Goal: Task Accomplishment & Management: Use online tool/utility

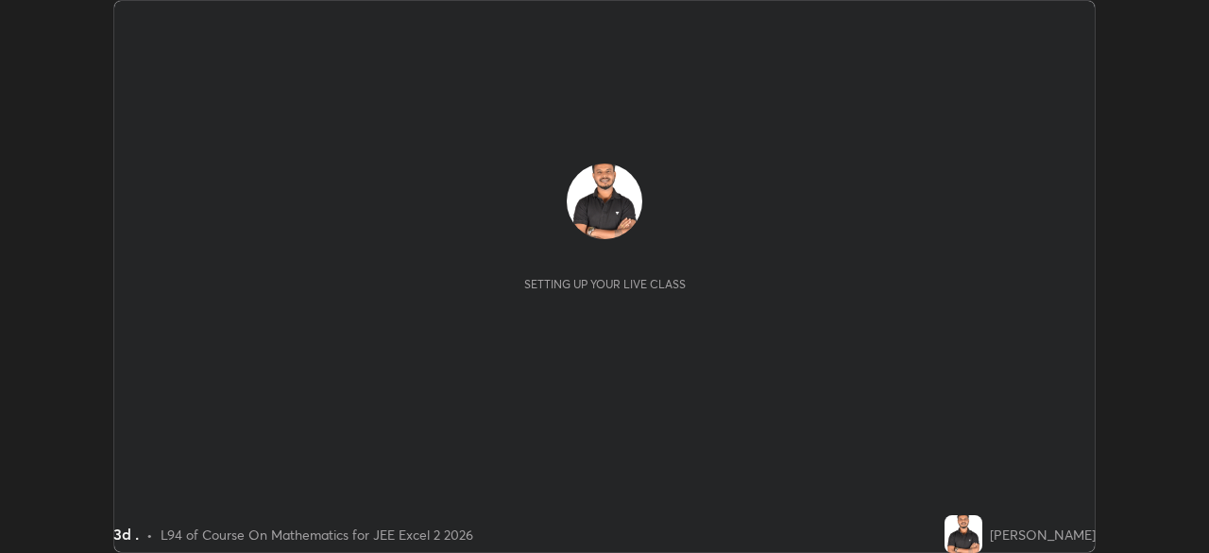
scroll to position [553, 1208]
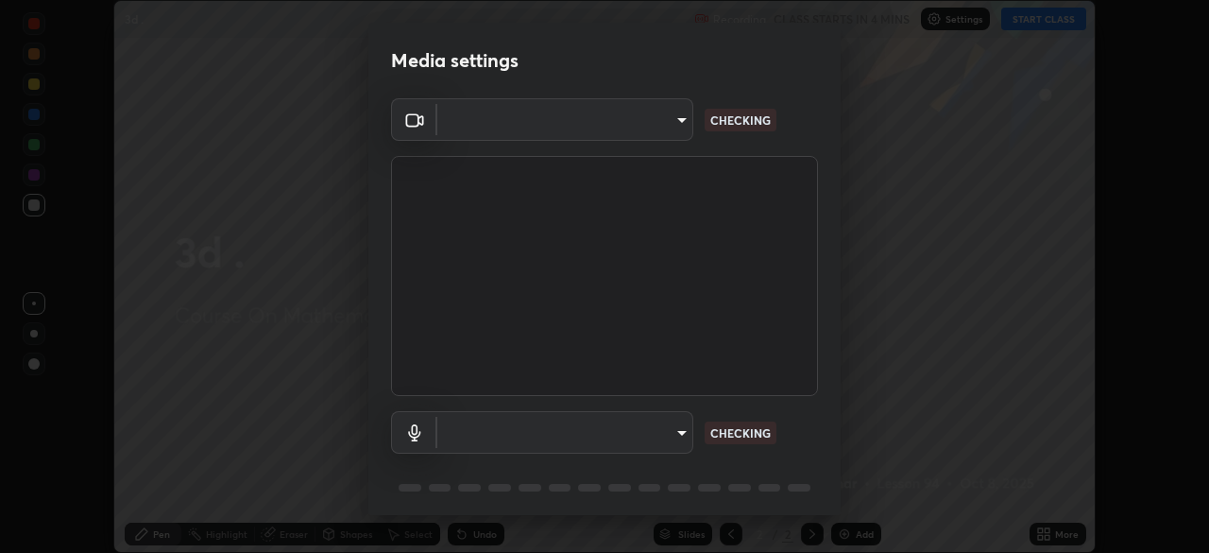
type input "0098613ca96d1cb365b3845fa694b9755ae94ec2d7c0f75973c998bbbf9ace16"
click at [640, 431] on body "Erase all 3d . Recording CLASS STARTS IN 4 MINS Settings START CLASS Setting up…" at bounding box center [604, 276] width 1209 height 553
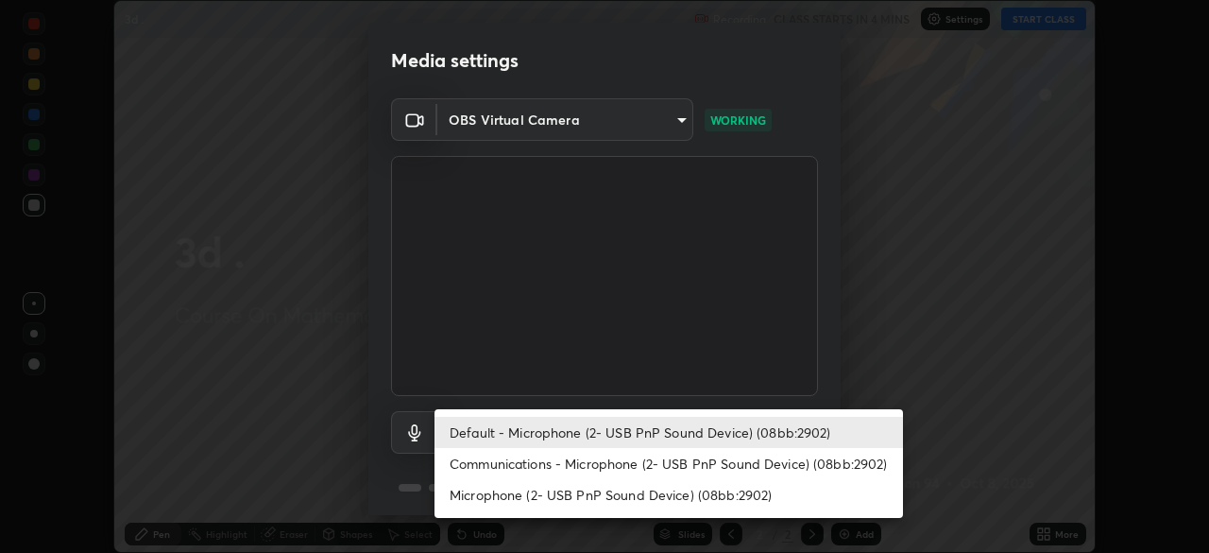
click at [661, 463] on li "Communications - Microphone (2- USB PnP Sound Device) (08bb:2902)" at bounding box center [669, 463] width 469 height 31
type input "communications"
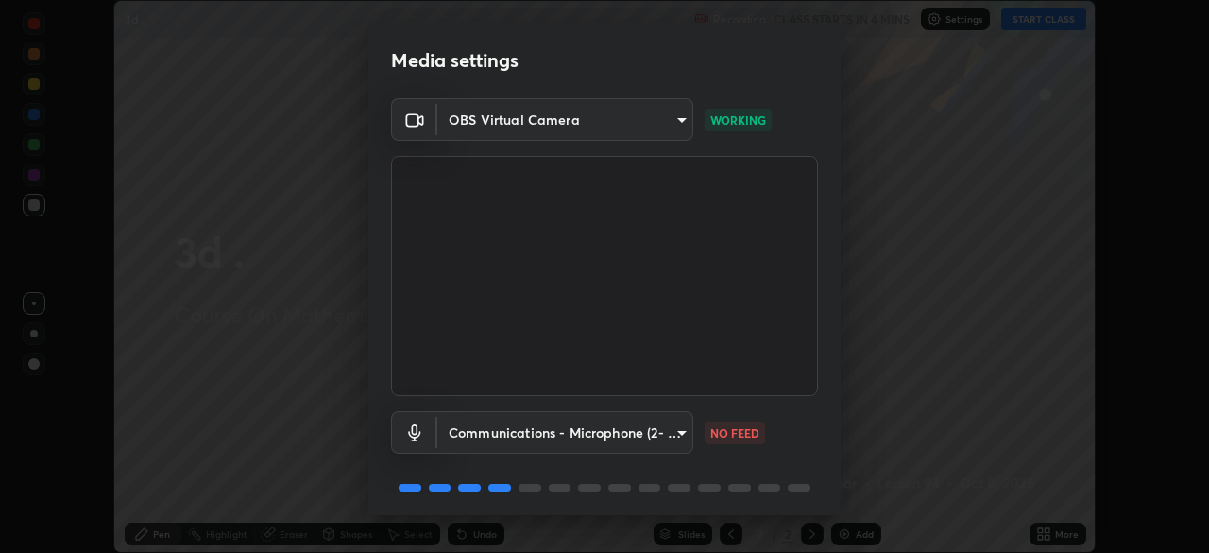
scroll to position [67, 0]
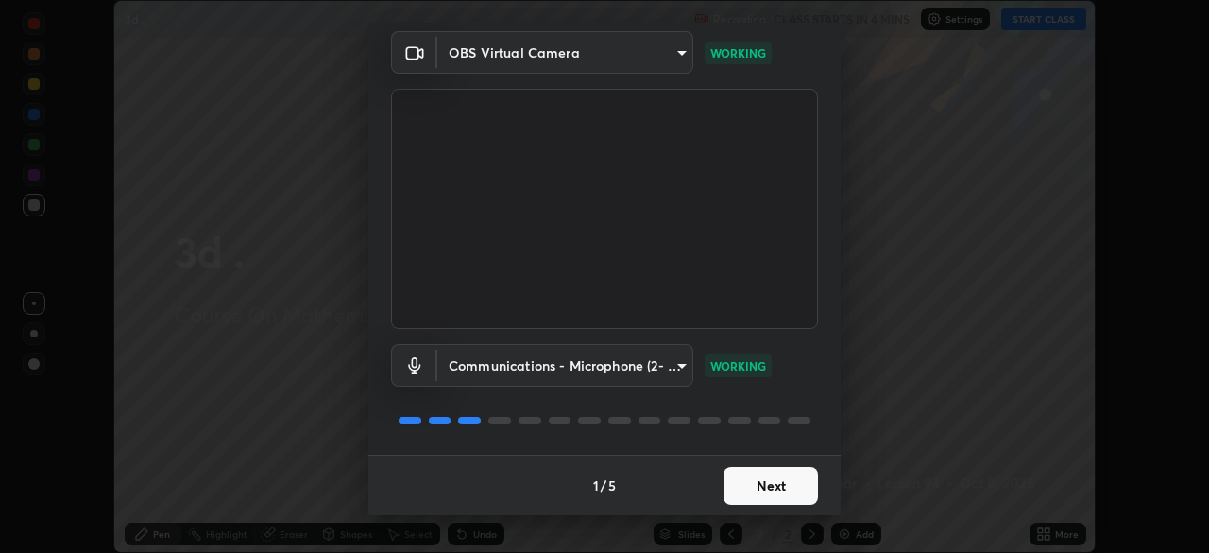
click at [752, 486] on button "Next" at bounding box center [771, 486] width 94 height 38
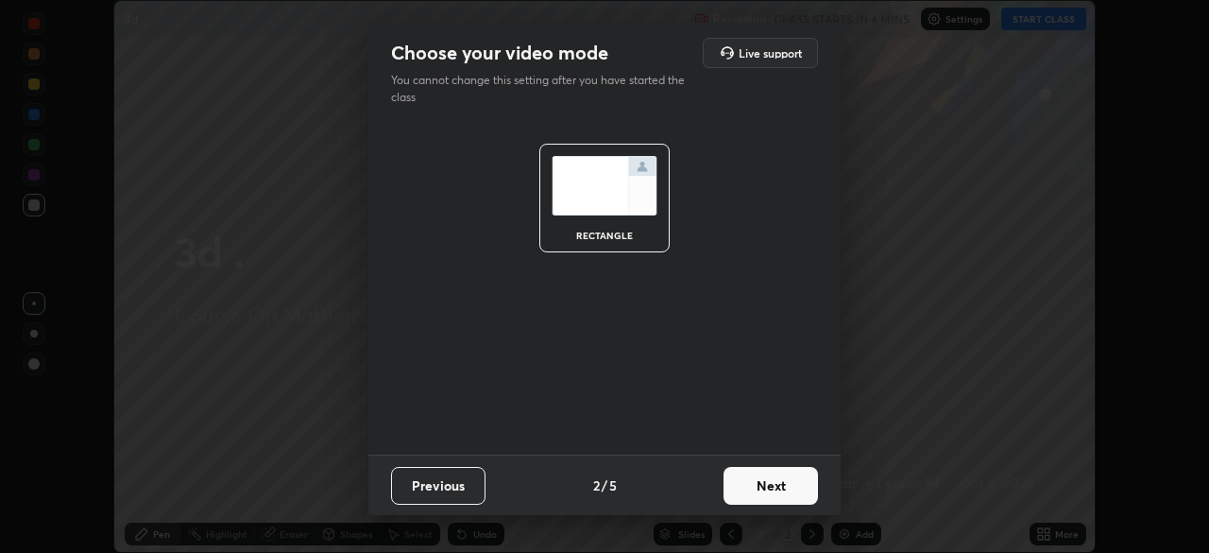
click at [752, 482] on button "Next" at bounding box center [771, 486] width 94 height 38
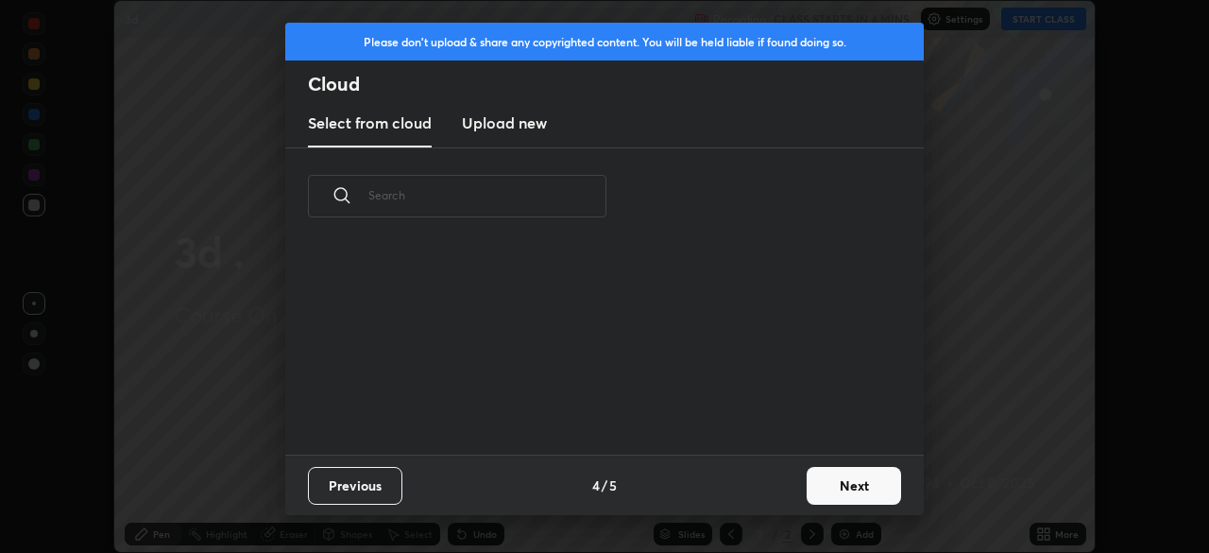
scroll to position [210, 606]
click at [811, 476] on button "Next" at bounding box center [854, 486] width 94 height 38
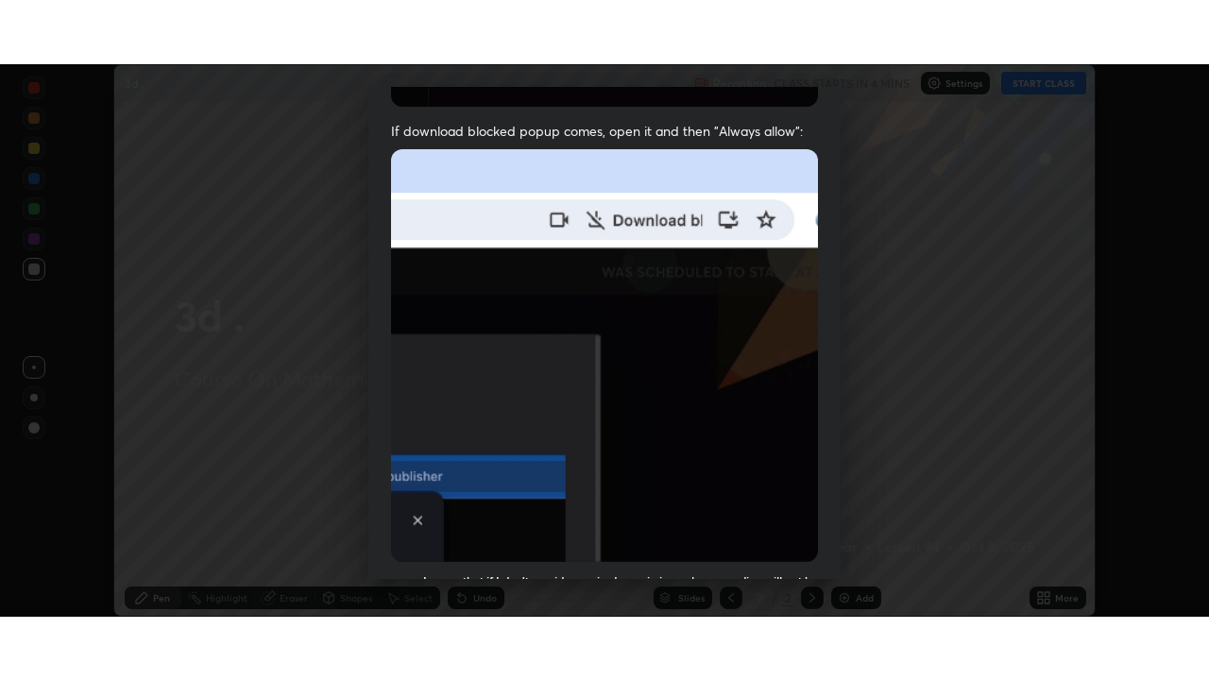
scroll to position [452, 0]
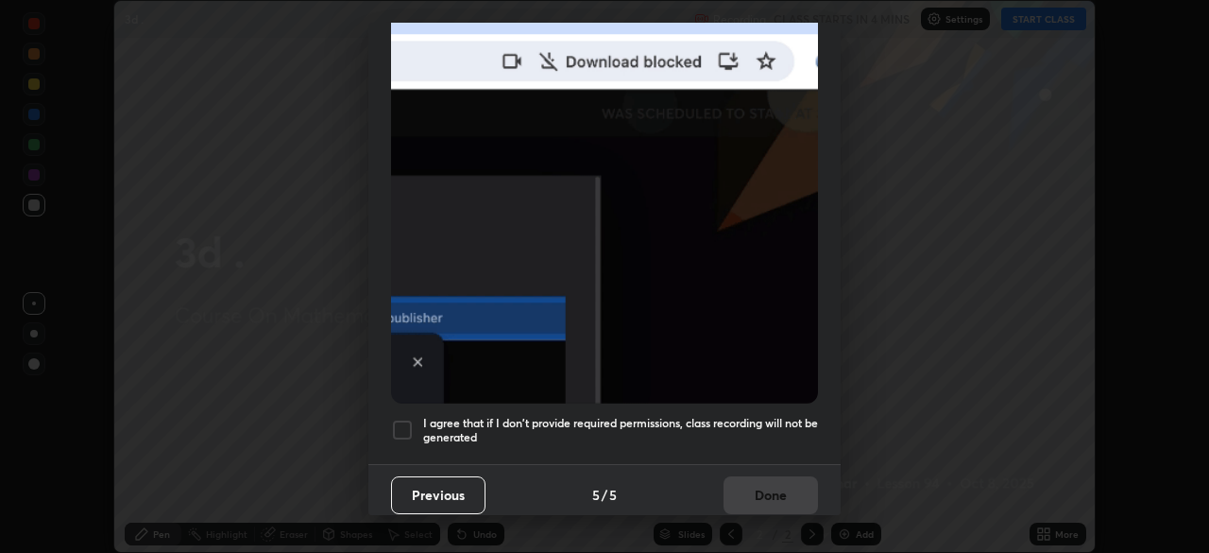
click at [723, 418] on h5 "I agree that if I don't provide required permissions, class recording will not …" at bounding box center [620, 430] width 395 height 29
click at [744, 479] on button "Done" at bounding box center [771, 495] width 94 height 38
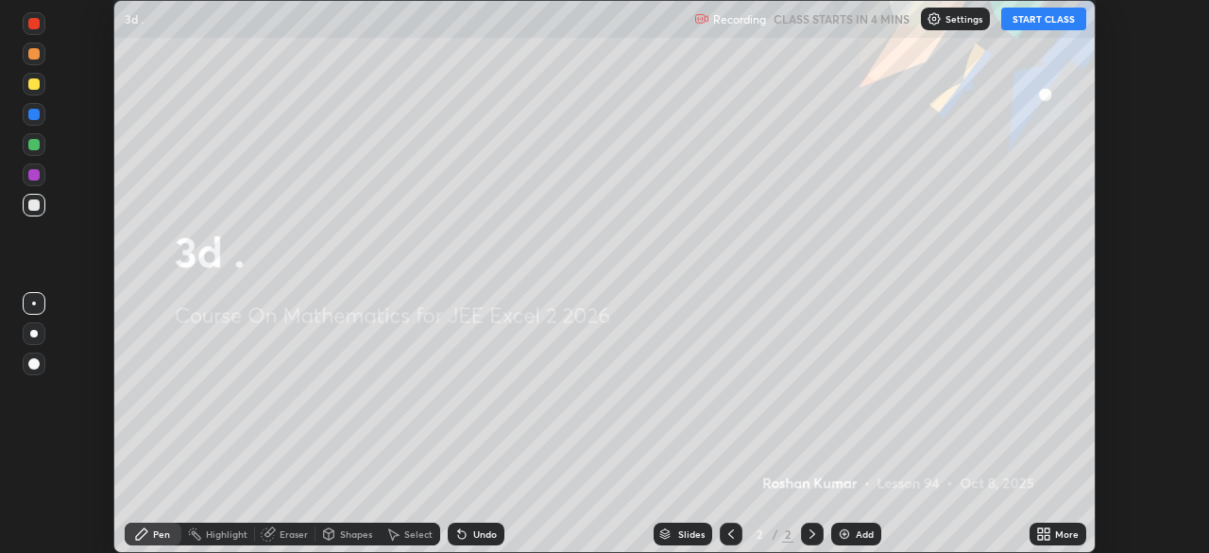
click at [1040, 26] on button "START CLASS" at bounding box center [1043, 19] width 85 height 23
click at [1042, 533] on icon at bounding box center [1040, 530] width 5 height 5
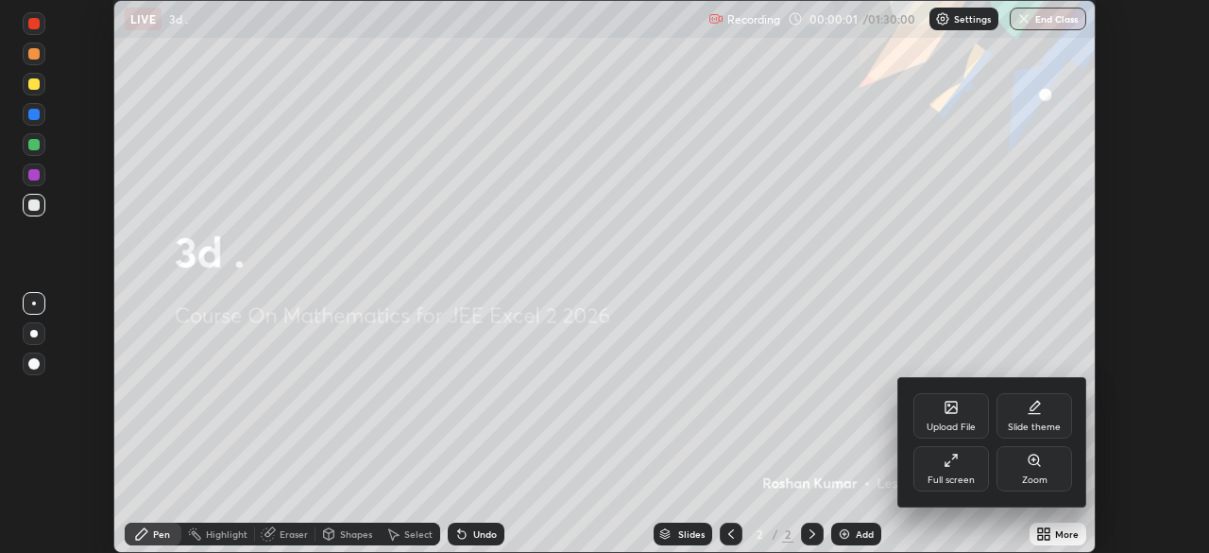
click at [958, 471] on div "Full screen" at bounding box center [951, 468] width 76 height 45
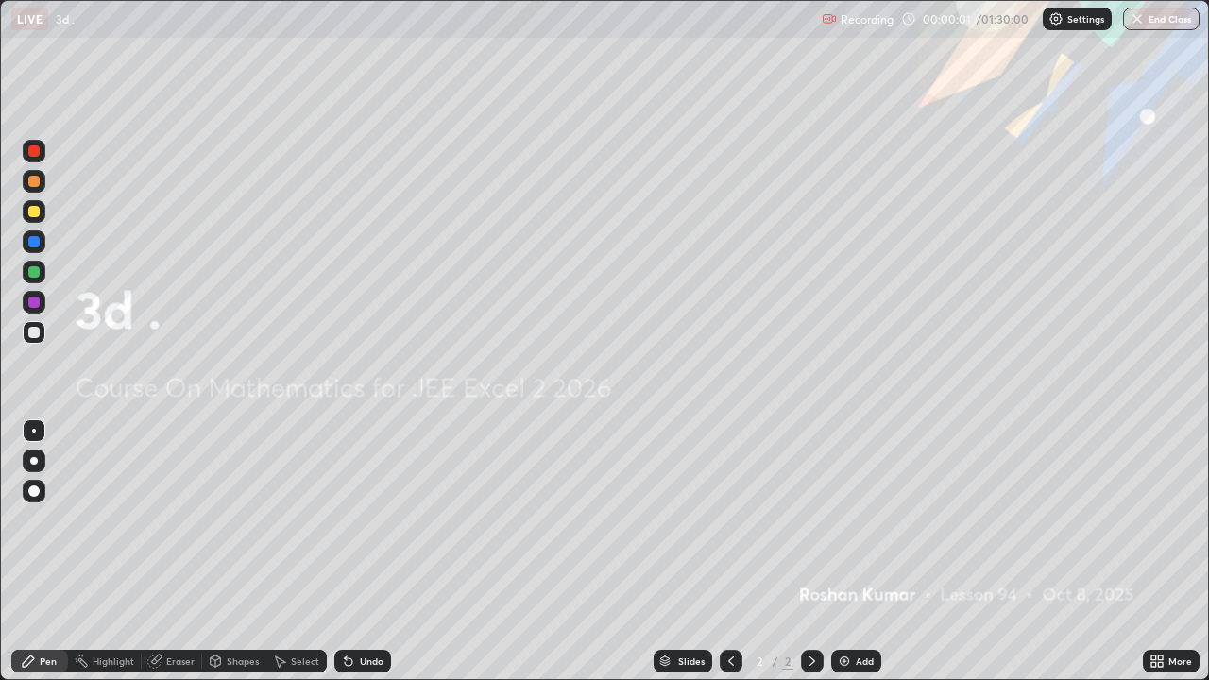
scroll to position [680, 1209]
click at [848, 552] on img at bounding box center [844, 661] width 15 height 15
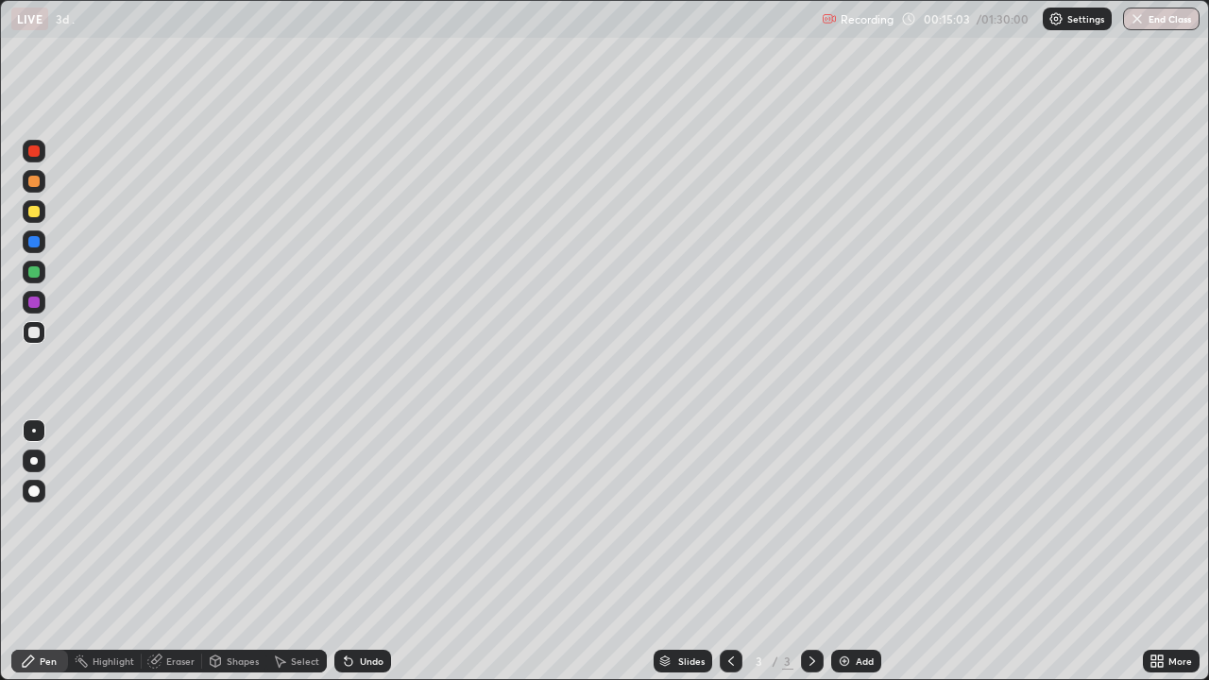
click at [35, 488] on div at bounding box center [33, 491] width 11 height 11
click at [32, 275] on div at bounding box center [33, 271] width 11 height 11
click at [35, 307] on div at bounding box center [33, 302] width 11 height 11
click at [36, 216] on div at bounding box center [33, 211] width 11 height 11
click at [841, 552] on img at bounding box center [844, 661] width 15 height 15
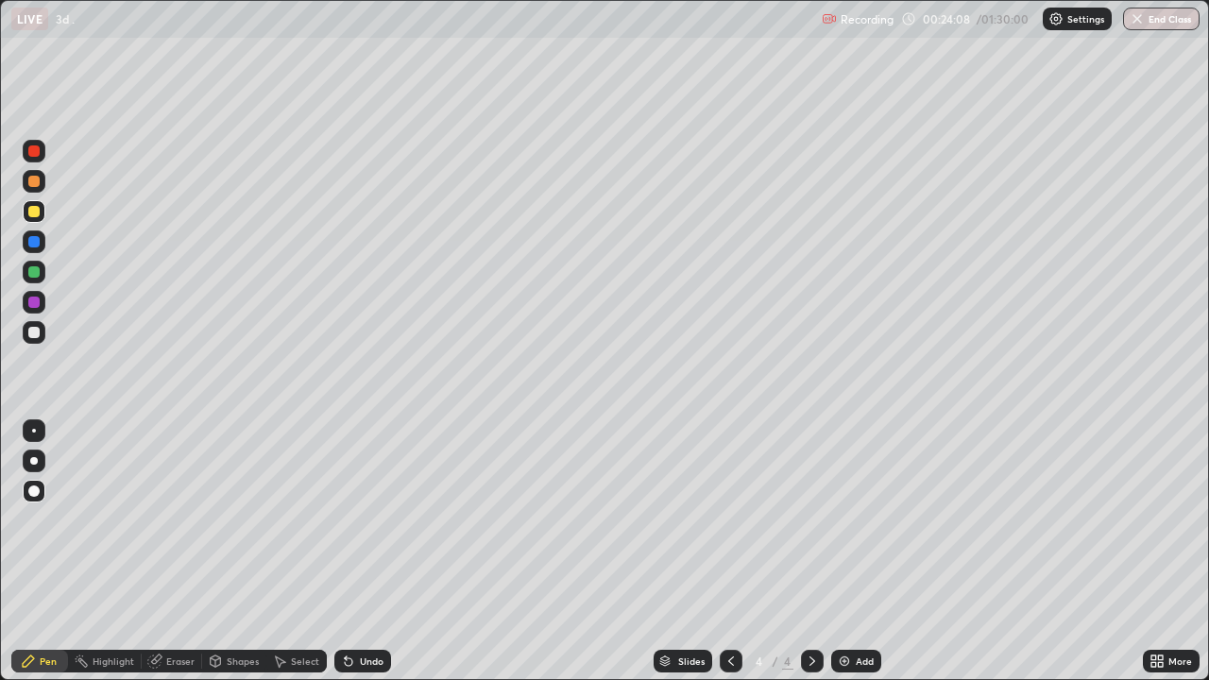
click at [37, 150] on div at bounding box center [33, 150] width 11 height 11
click at [36, 241] on div at bounding box center [33, 241] width 11 height 11
click at [32, 275] on div at bounding box center [33, 271] width 11 height 11
click at [34, 305] on div at bounding box center [33, 302] width 11 height 11
click at [33, 336] on div at bounding box center [33, 332] width 11 height 11
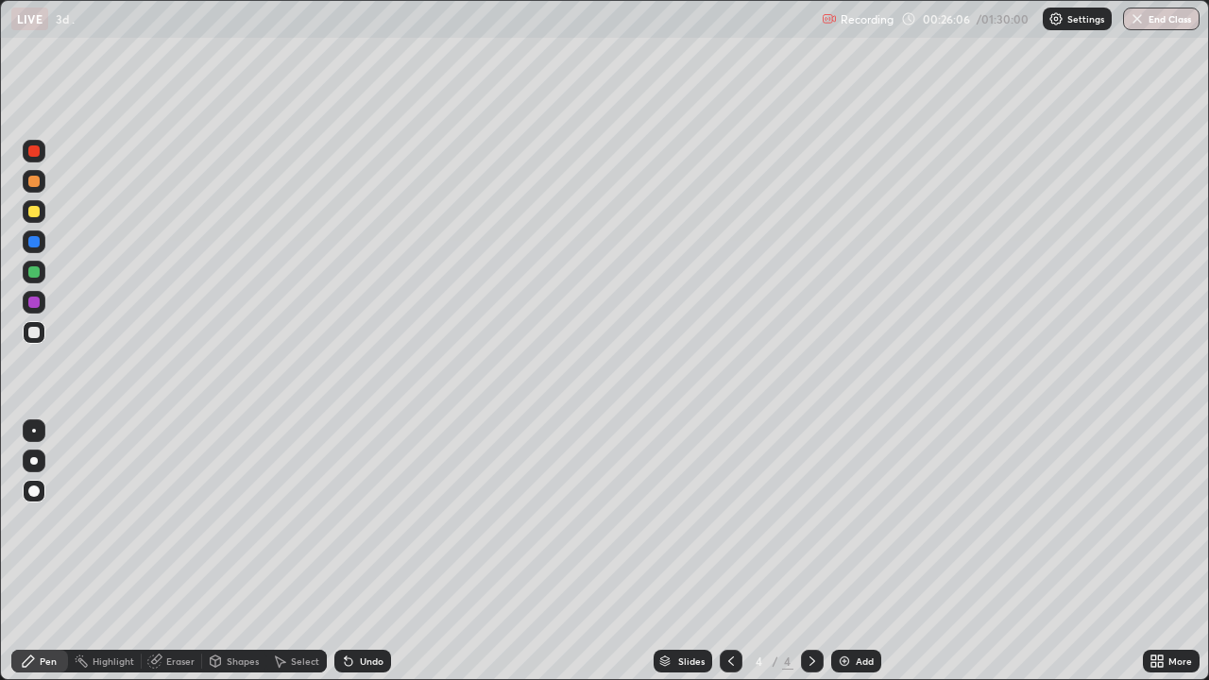
click at [35, 214] on div at bounding box center [33, 211] width 11 height 11
click at [840, 552] on img at bounding box center [844, 661] width 15 height 15
click at [32, 244] on div at bounding box center [33, 241] width 11 height 11
click at [31, 210] on div at bounding box center [33, 211] width 11 height 11
click at [30, 275] on div at bounding box center [33, 271] width 11 height 11
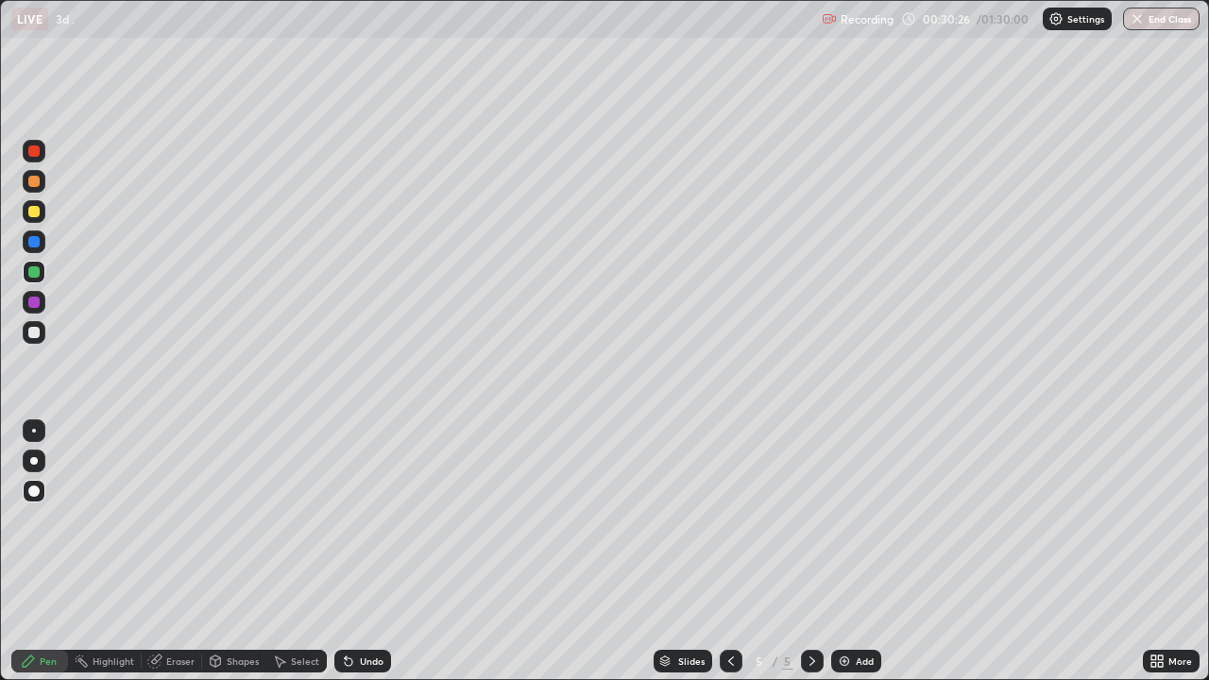
click at [32, 213] on div at bounding box center [33, 211] width 11 height 11
click at [729, 552] on icon at bounding box center [731, 661] width 15 height 15
click at [811, 552] on icon at bounding box center [812, 661] width 15 height 15
click at [841, 552] on img at bounding box center [844, 661] width 15 height 15
click at [33, 270] on div at bounding box center [33, 271] width 11 height 11
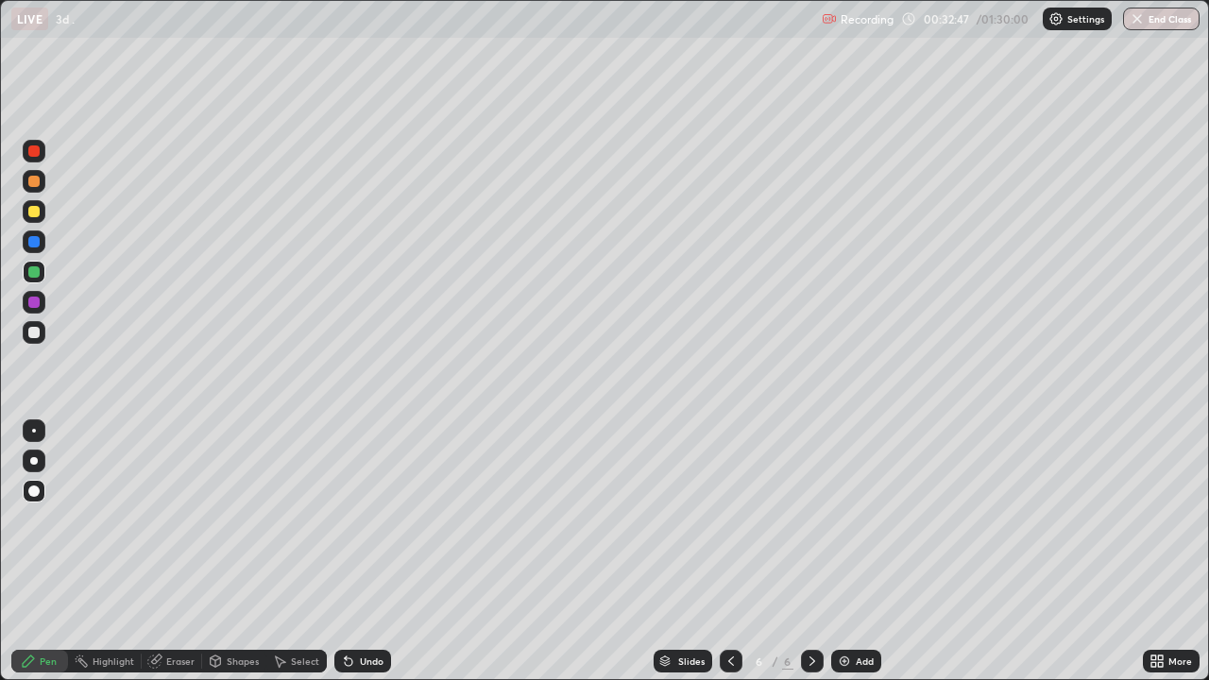
click at [33, 301] on div at bounding box center [33, 302] width 11 height 11
click at [727, 552] on icon at bounding box center [731, 661] width 15 height 15
click at [729, 552] on div at bounding box center [731, 661] width 23 height 23
click at [811, 552] on icon at bounding box center [812, 661] width 15 height 15
click at [809, 552] on icon at bounding box center [812, 661] width 15 height 15
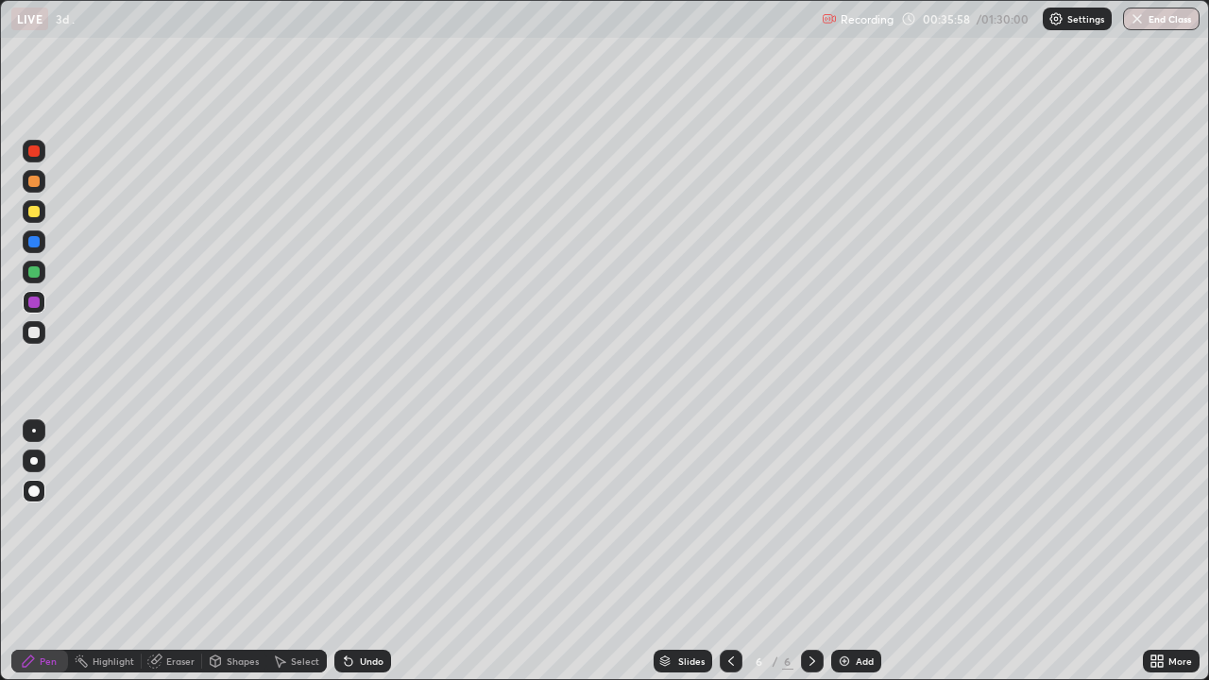
click at [729, 552] on icon at bounding box center [731, 661] width 15 height 15
click at [811, 552] on icon at bounding box center [812, 661] width 15 height 15
click at [839, 552] on img at bounding box center [844, 661] width 15 height 15
click at [36, 216] on div at bounding box center [33, 211] width 11 height 11
click at [34, 273] on div at bounding box center [33, 271] width 11 height 11
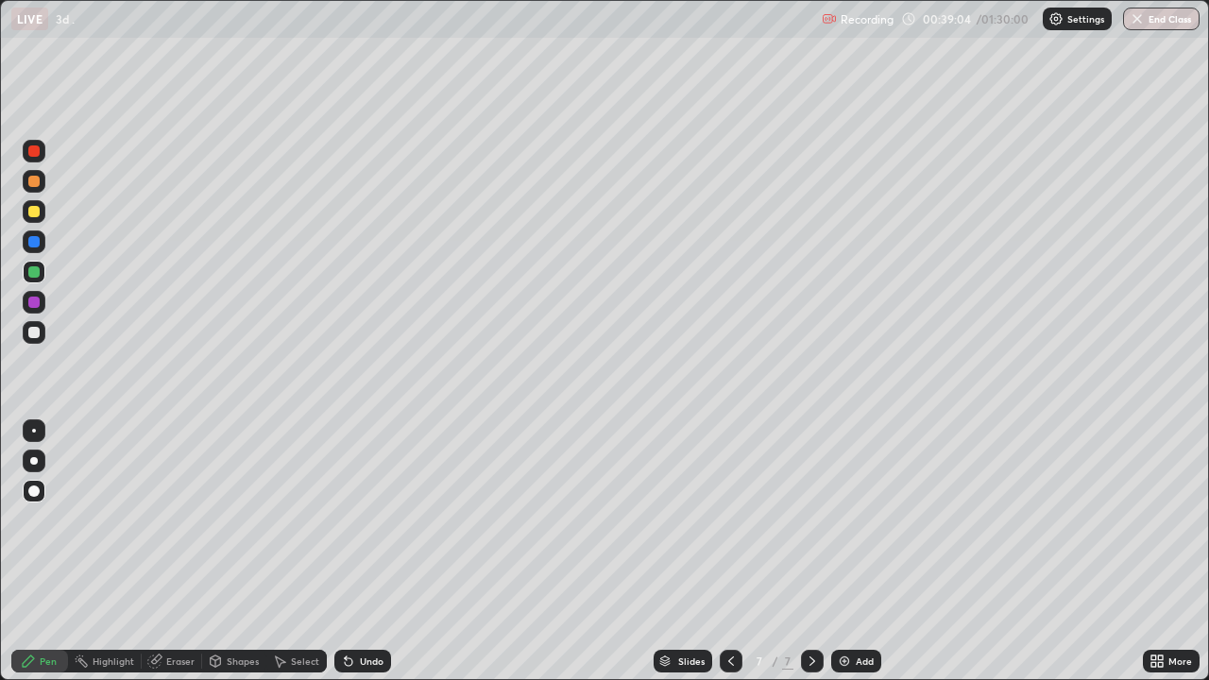
click at [31, 301] on div at bounding box center [33, 302] width 11 height 11
click at [32, 334] on div at bounding box center [33, 332] width 11 height 11
click at [31, 270] on div at bounding box center [33, 271] width 11 height 11
click at [33, 303] on div at bounding box center [33, 302] width 11 height 11
click at [34, 334] on div at bounding box center [33, 332] width 11 height 11
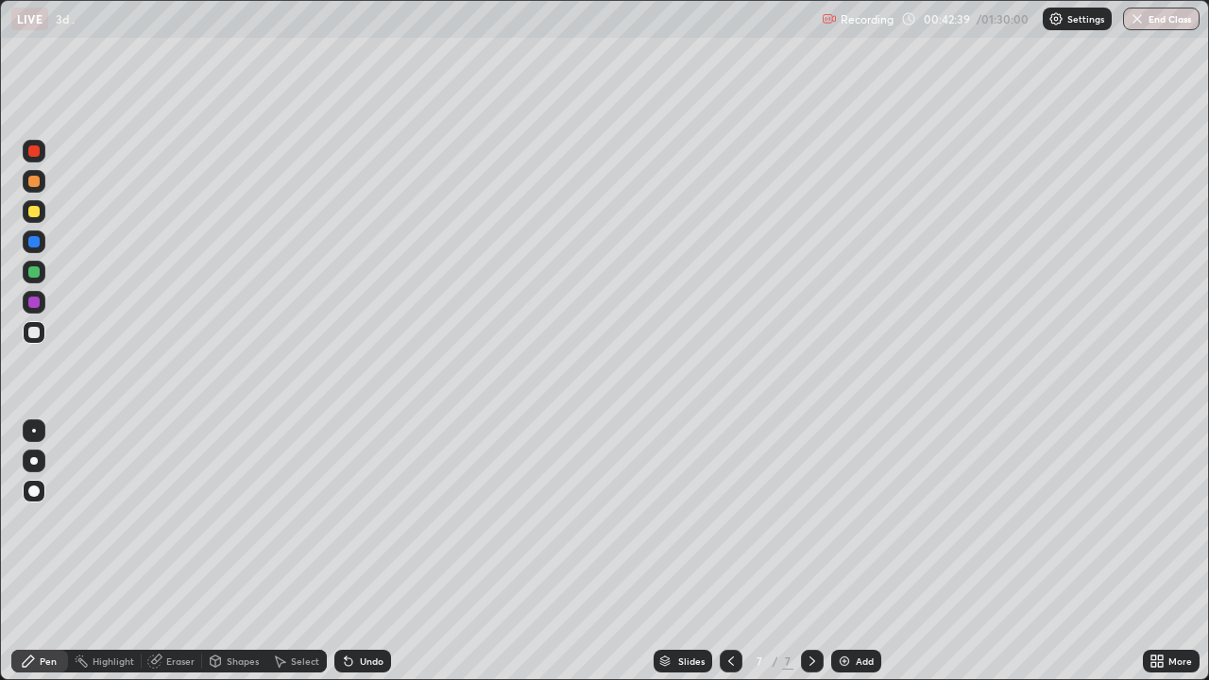
click at [838, 552] on img at bounding box center [844, 661] width 15 height 15
click at [36, 161] on div at bounding box center [34, 151] width 23 height 23
click at [34, 184] on div at bounding box center [33, 181] width 11 height 11
click at [32, 245] on div at bounding box center [33, 241] width 11 height 11
click at [34, 272] on div at bounding box center [33, 271] width 11 height 11
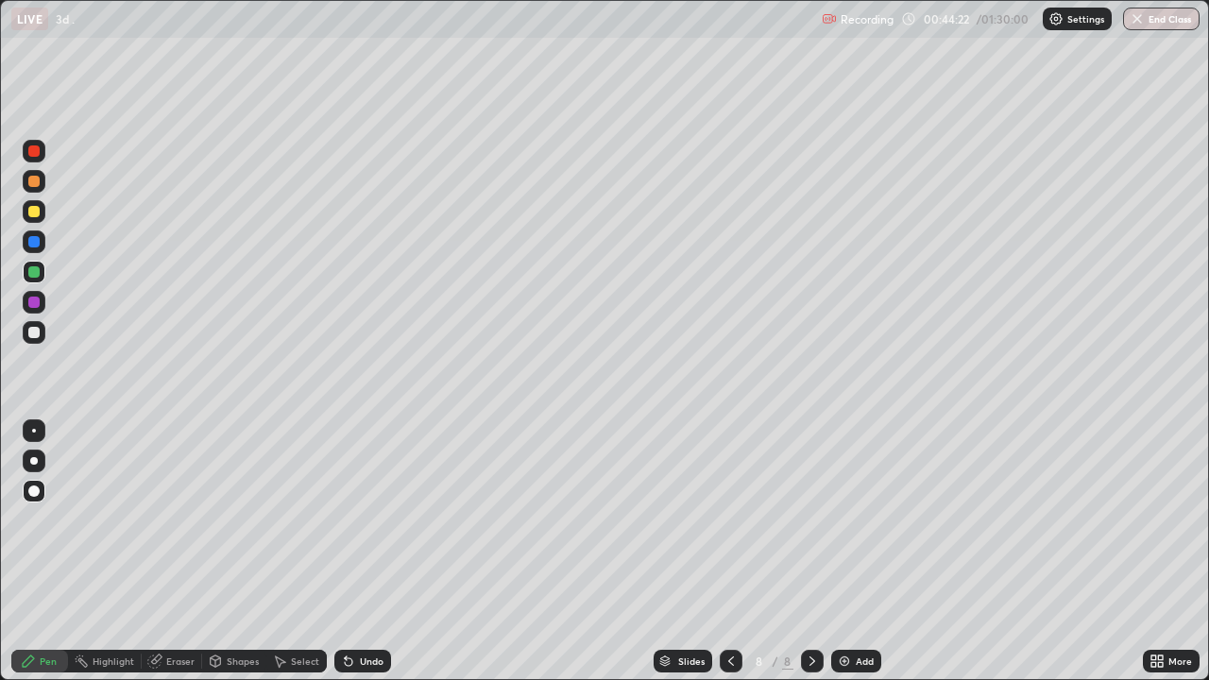
click at [33, 301] on div at bounding box center [33, 302] width 11 height 11
click at [727, 552] on icon at bounding box center [731, 661] width 15 height 15
click at [808, 552] on icon at bounding box center [812, 661] width 15 height 15
click at [30, 182] on div at bounding box center [33, 181] width 11 height 11
click at [33, 245] on div at bounding box center [33, 241] width 11 height 11
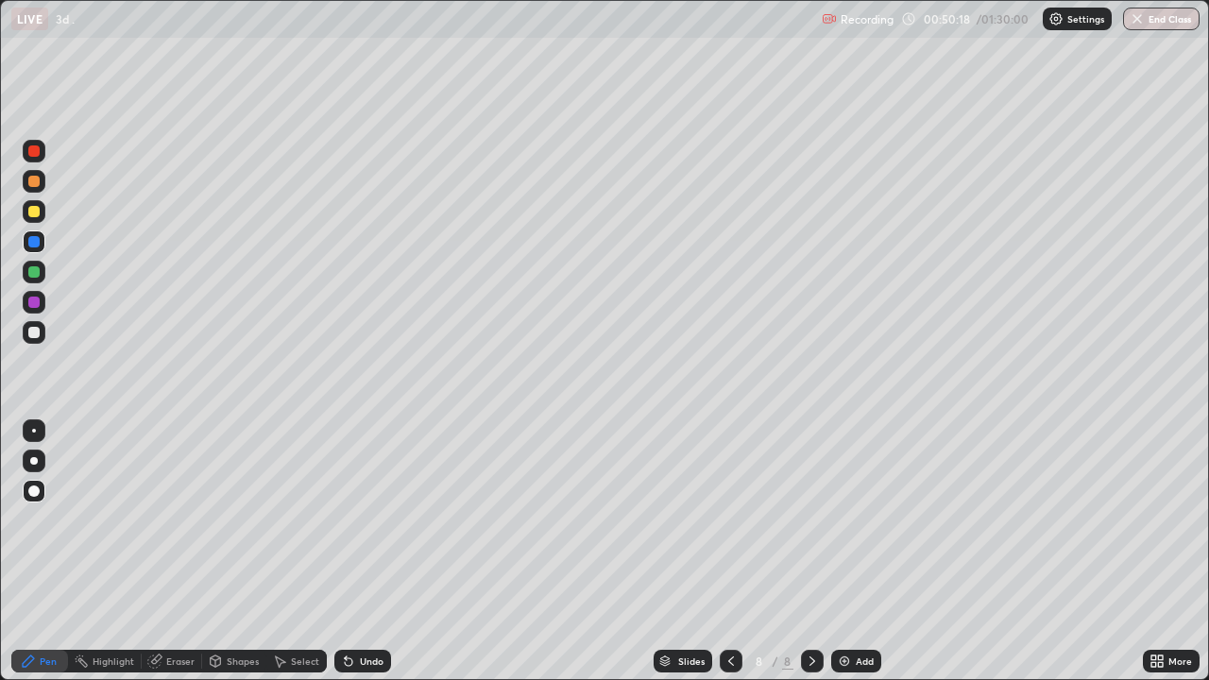
click at [727, 552] on icon at bounding box center [731, 661] width 15 height 15
click at [811, 552] on icon at bounding box center [812, 661] width 15 height 15
click at [839, 552] on img at bounding box center [844, 661] width 15 height 15
click at [34, 152] on div at bounding box center [33, 150] width 11 height 11
click at [39, 246] on div at bounding box center [34, 241] width 23 height 23
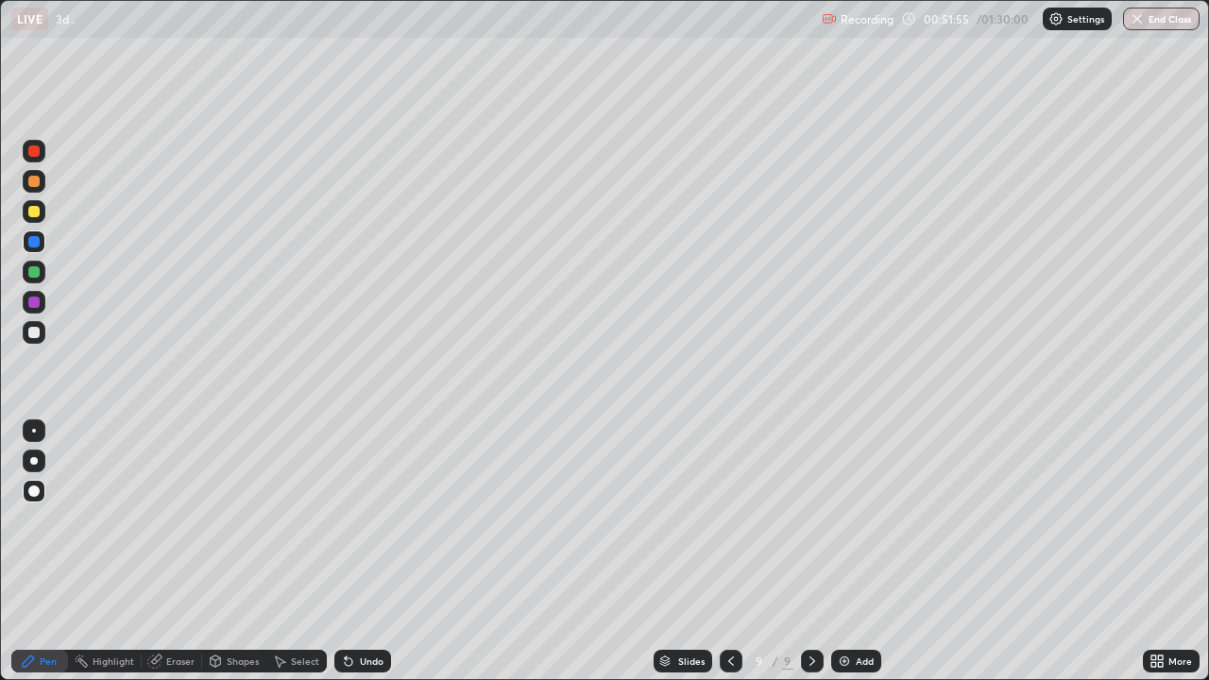
click at [34, 214] on div at bounding box center [33, 211] width 11 height 11
click at [36, 272] on div at bounding box center [33, 271] width 11 height 11
click at [32, 246] on div at bounding box center [33, 241] width 11 height 11
click at [39, 305] on div at bounding box center [33, 302] width 11 height 11
click at [839, 552] on img at bounding box center [844, 661] width 15 height 15
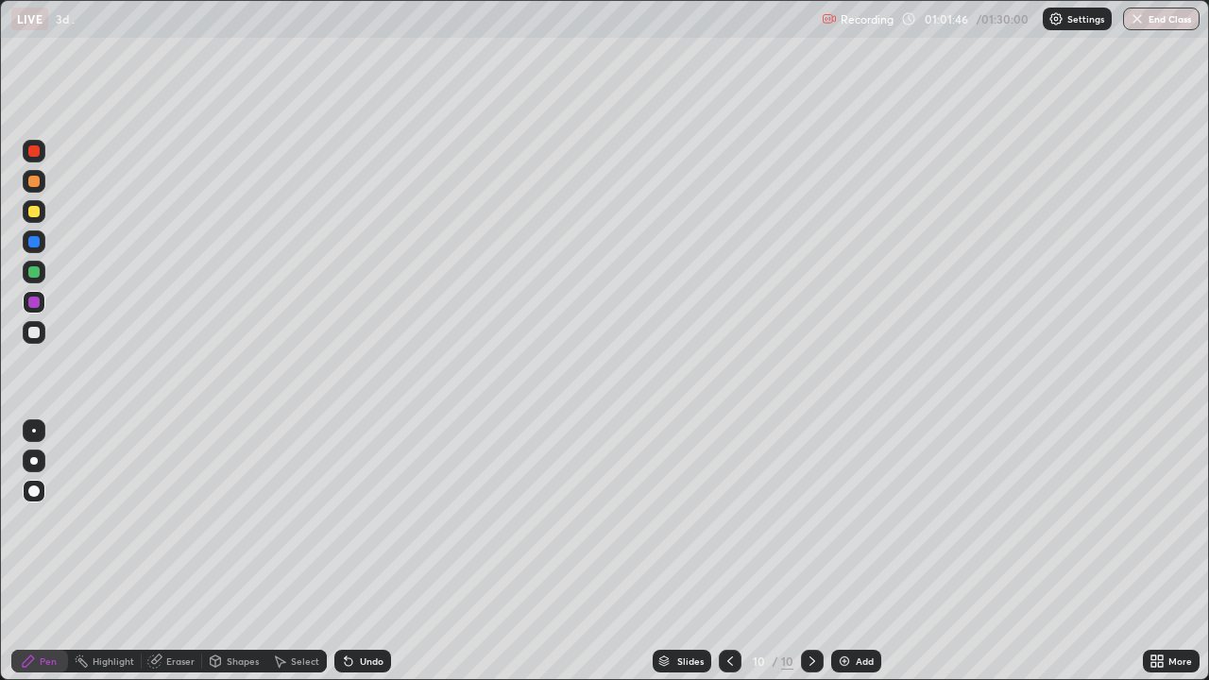
click at [31, 212] on div at bounding box center [33, 211] width 11 height 11
click at [34, 243] on div at bounding box center [33, 241] width 11 height 11
click at [843, 552] on img at bounding box center [844, 661] width 15 height 15
click at [33, 154] on div at bounding box center [33, 150] width 11 height 11
click at [31, 300] on div at bounding box center [33, 302] width 11 height 11
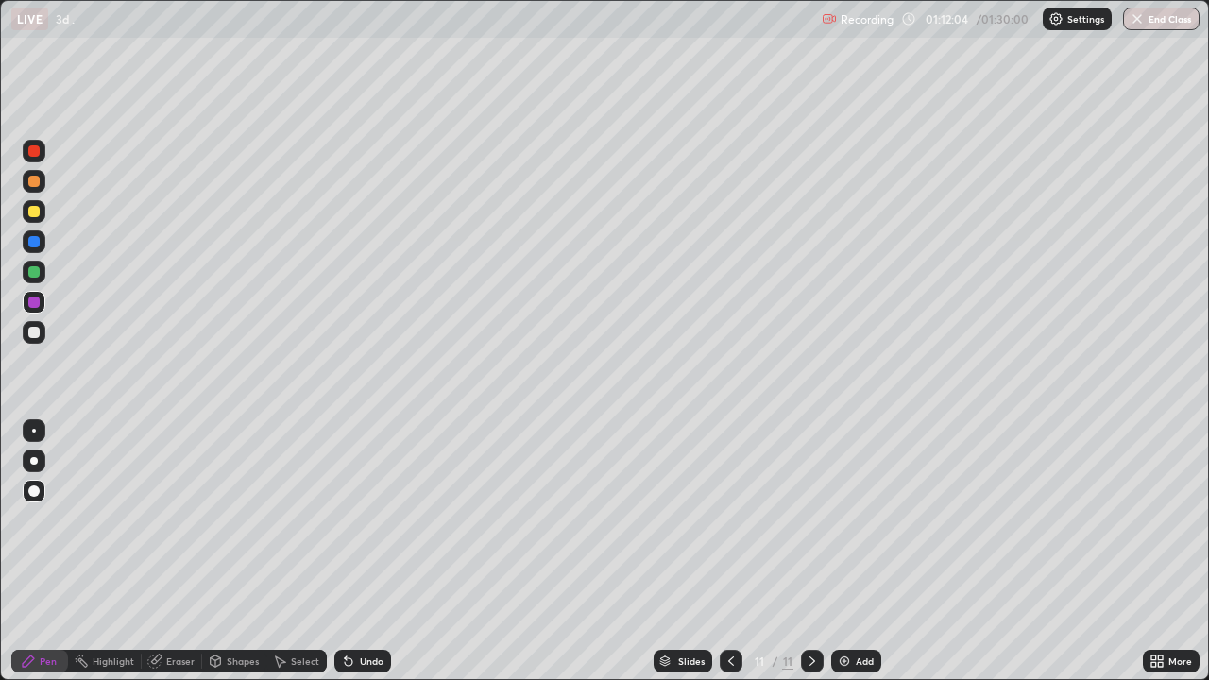
click at [34, 277] on div at bounding box center [33, 271] width 11 height 11
click at [34, 213] on div at bounding box center [33, 211] width 11 height 11
click at [36, 245] on div at bounding box center [33, 241] width 11 height 11
click at [36, 153] on div at bounding box center [33, 150] width 11 height 11
click at [35, 304] on div at bounding box center [33, 302] width 11 height 11
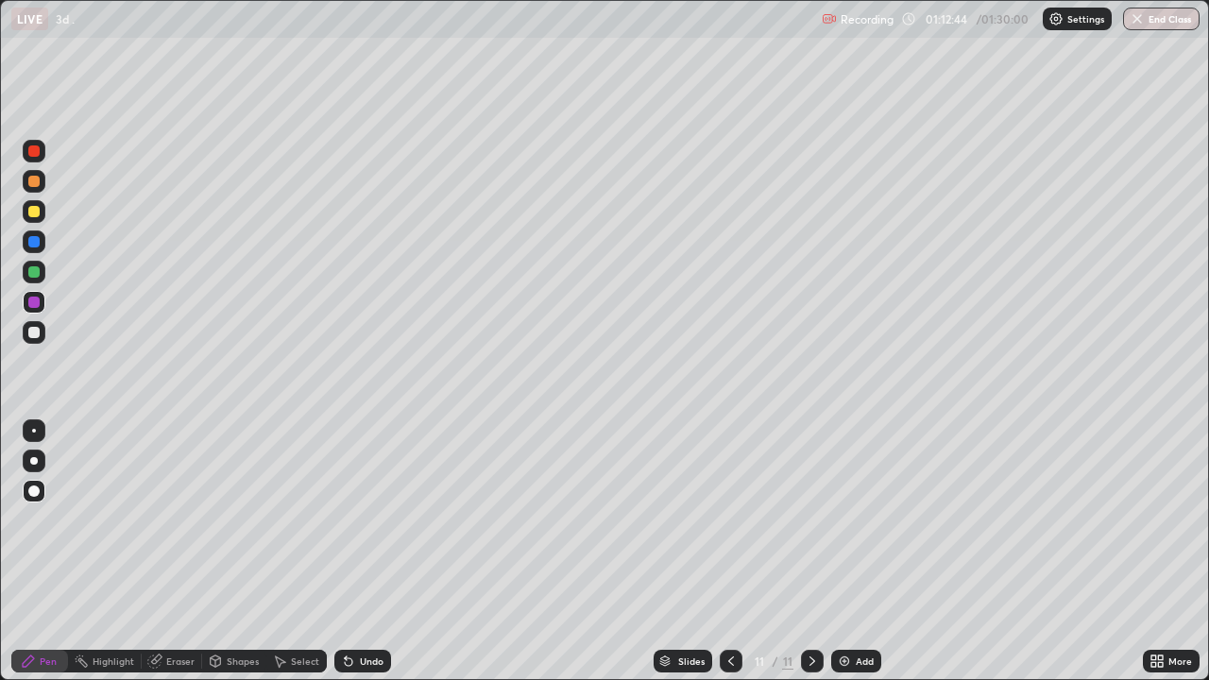
click at [33, 271] on div at bounding box center [33, 271] width 11 height 11
click at [31, 213] on div at bounding box center [33, 211] width 11 height 11
click at [34, 300] on div at bounding box center [33, 302] width 11 height 11
click at [33, 333] on div at bounding box center [33, 332] width 11 height 11
click at [32, 273] on div at bounding box center [33, 271] width 11 height 11
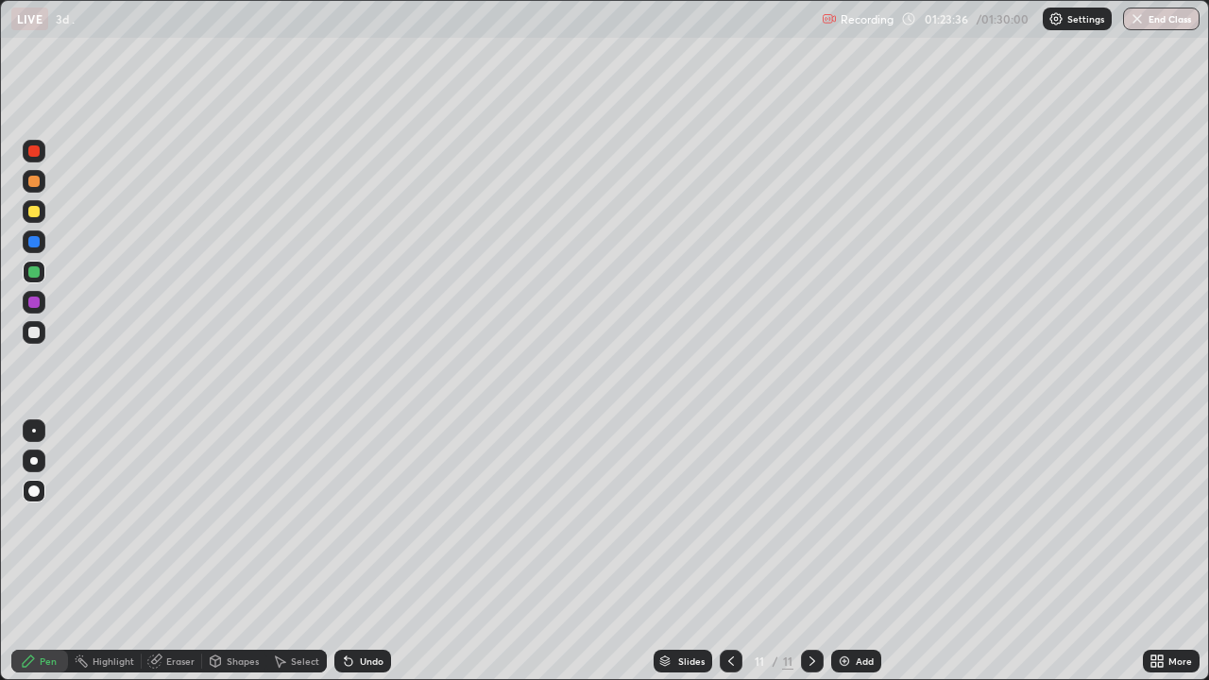
click at [39, 335] on div at bounding box center [33, 332] width 11 height 11
click at [33, 154] on div at bounding box center [33, 150] width 11 height 11
click at [36, 333] on div at bounding box center [33, 332] width 11 height 11
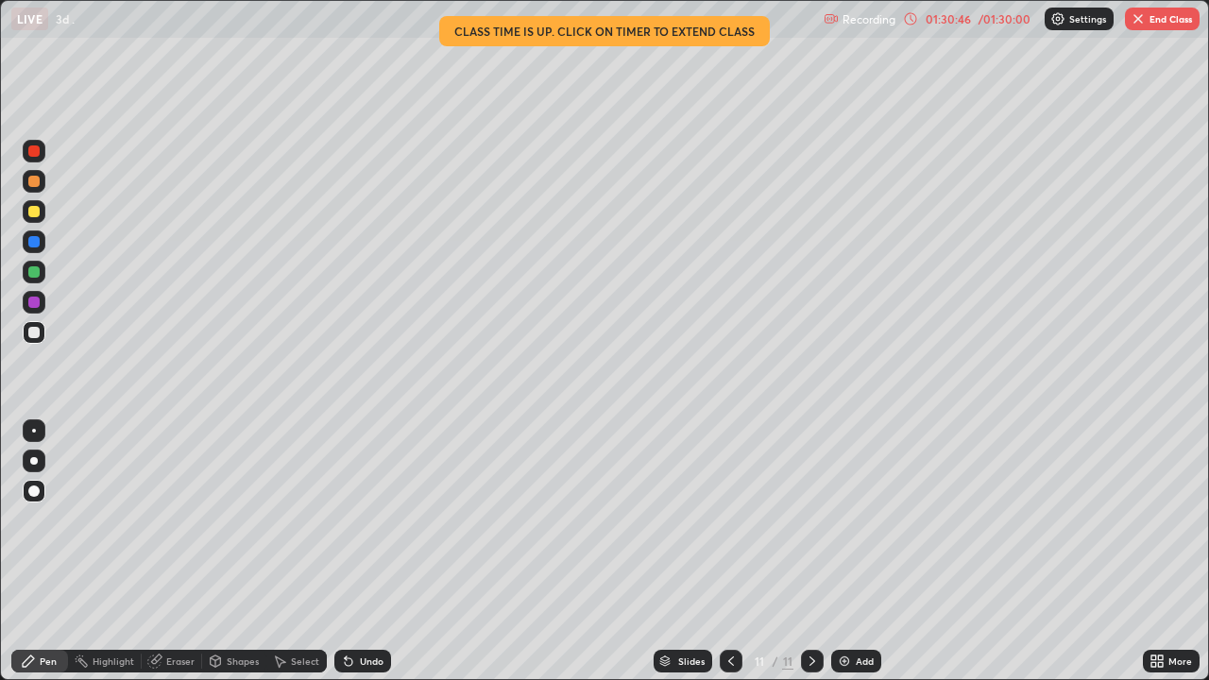
click at [842, 552] on img at bounding box center [844, 661] width 15 height 15
click at [36, 304] on div at bounding box center [33, 302] width 11 height 11
click at [42, 245] on div at bounding box center [34, 241] width 23 height 23
click at [33, 155] on div at bounding box center [33, 150] width 11 height 11
click at [35, 272] on div at bounding box center [33, 271] width 11 height 11
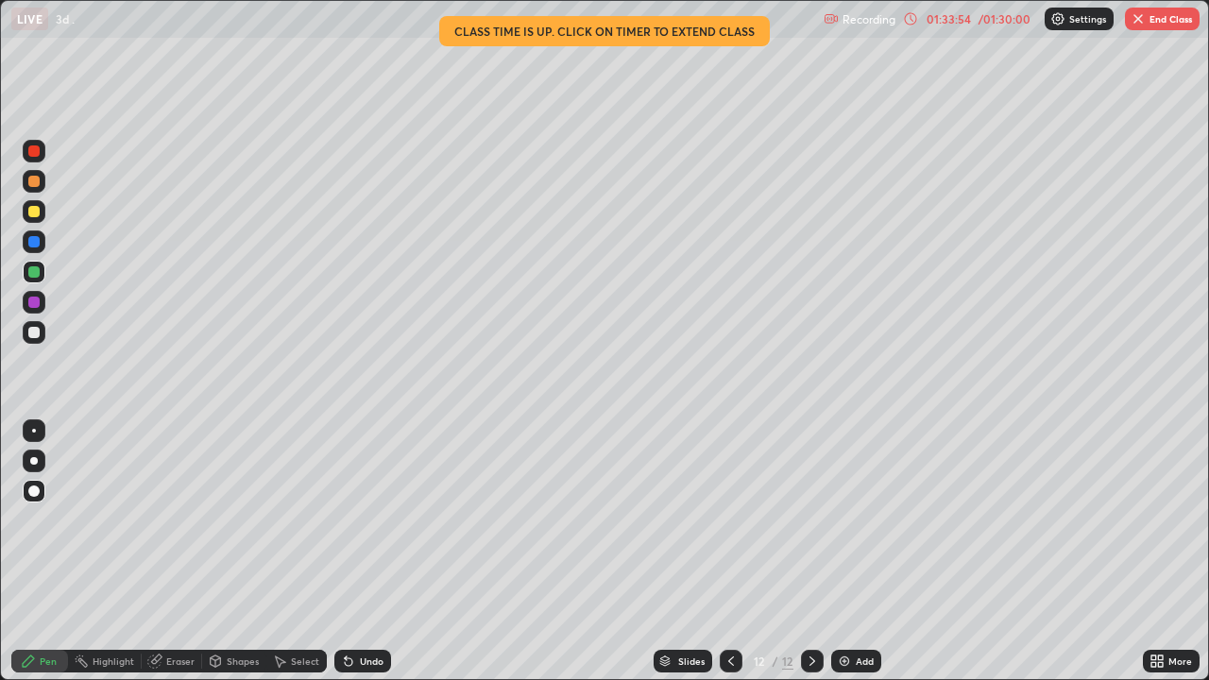
click at [170, 552] on div "Eraser" at bounding box center [180, 661] width 28 height 9
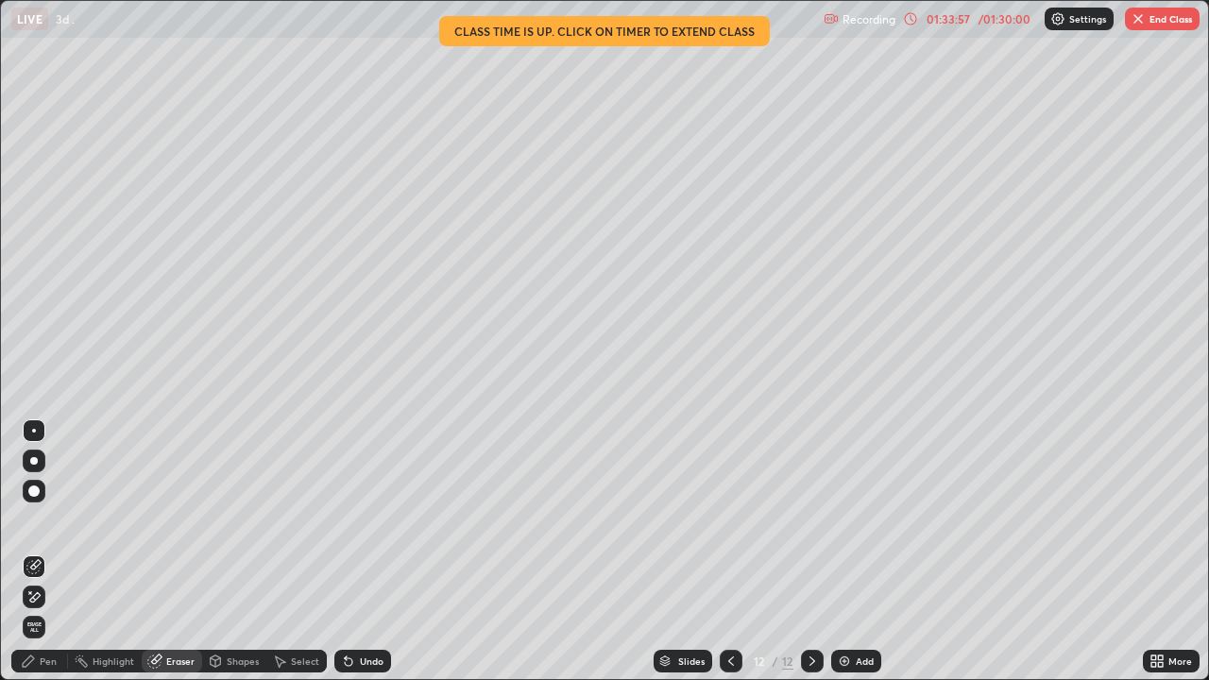
click at [44, 552] on div "Pen" at bounding box center [48, 661] width 17 height 9
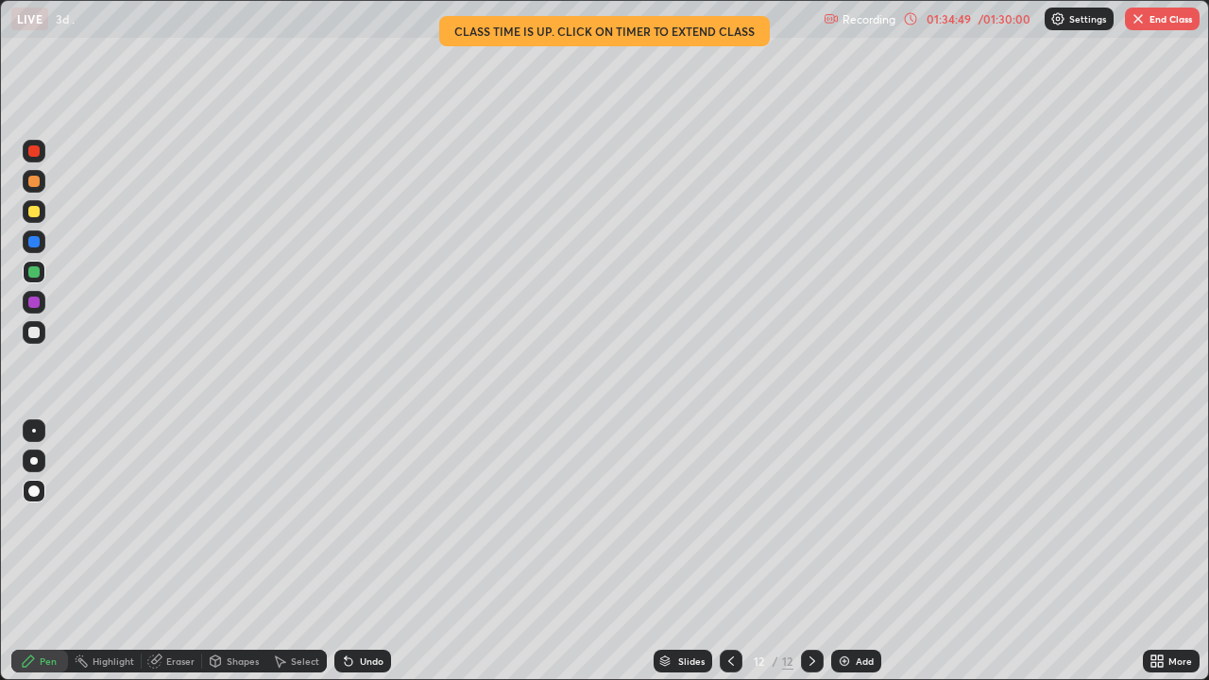
click at [35, 209] on div at bounding box center [33, 211] width 11 height 11
click at [1172, 28] on button "End Class" at bounding box center [1162, 19] width 75 height 23
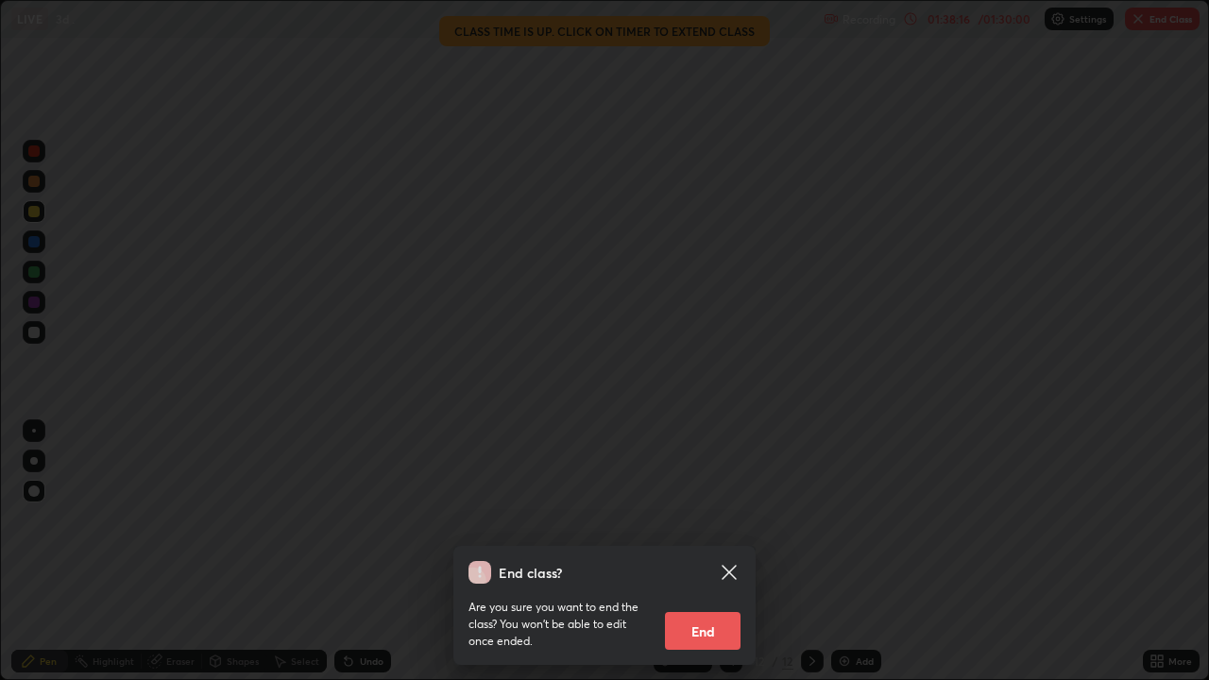
click at [718, 552] on button "End" at bounding box center [703, 631] width 76 height 38
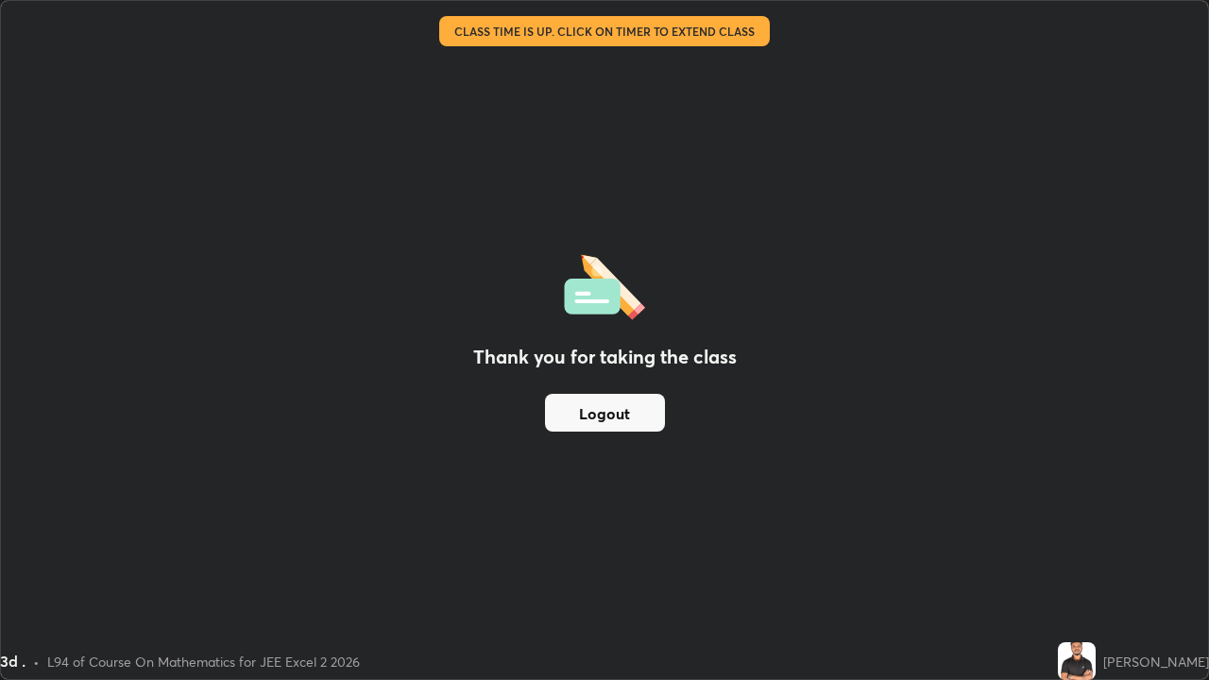
click at [616, 418] on button "Logout" at bounding box center [605, 413] width 120 height 38
